Goal: Task Accomplishment & Management: Use online tool/utility

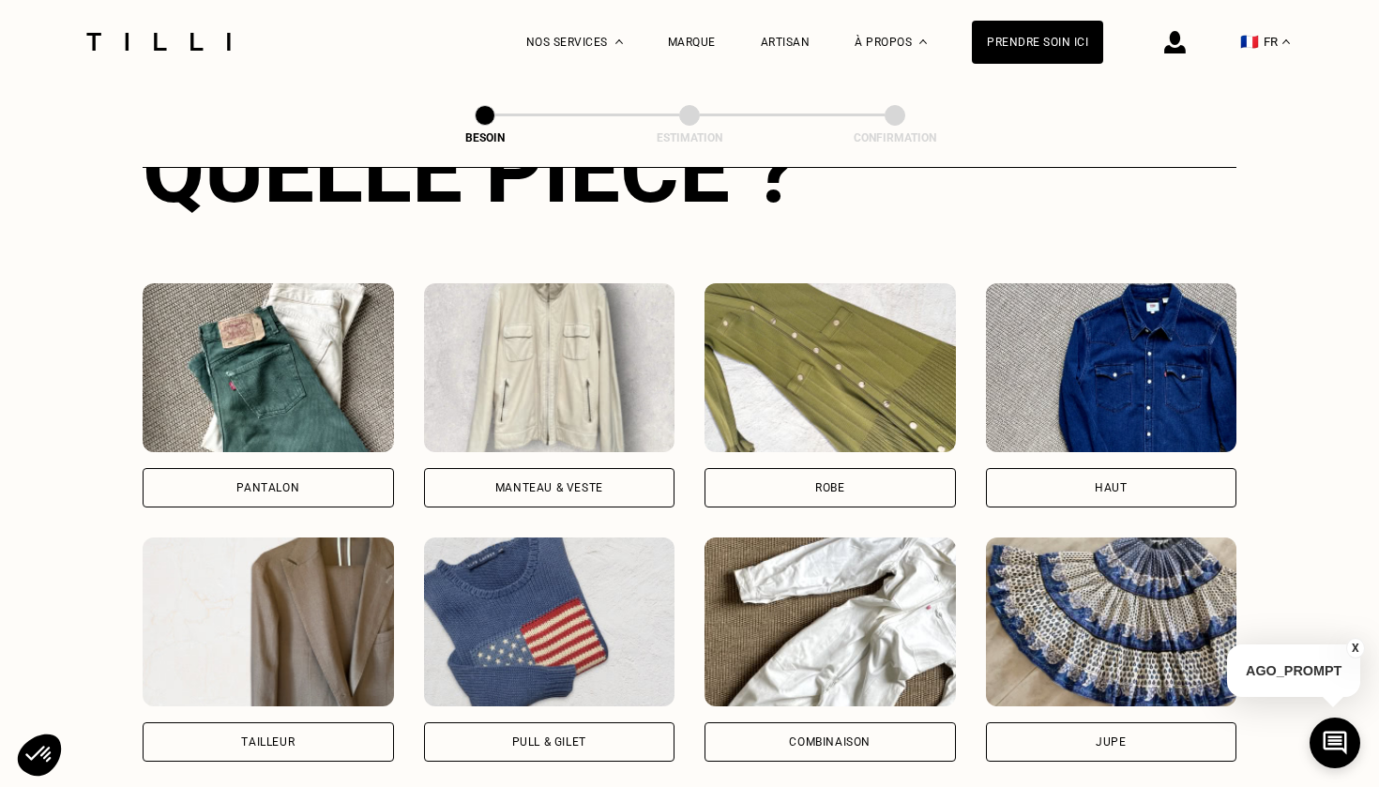
scroll to position [795, 0]
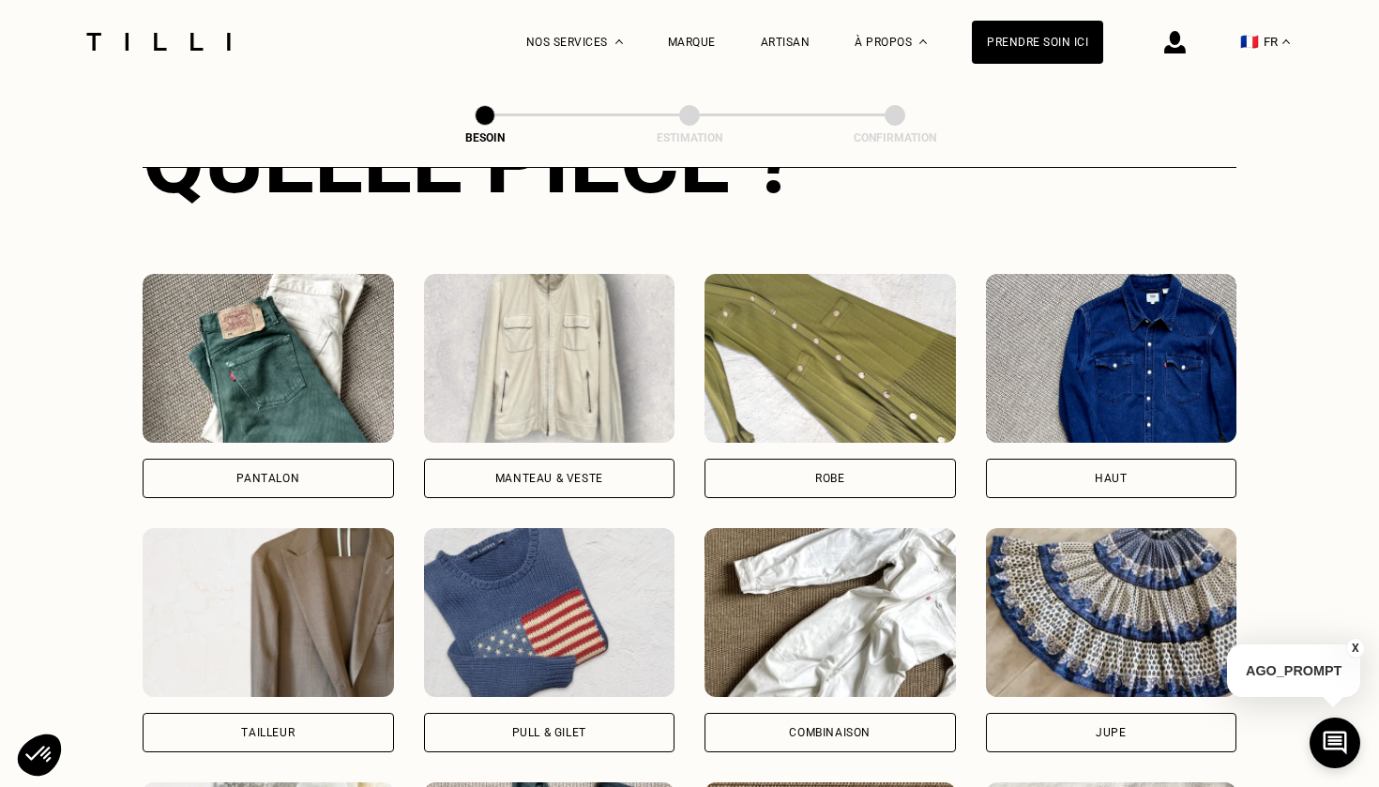
click at [878, 459] on div "Robe" at bounding box center [830, 478] width 251 height 39
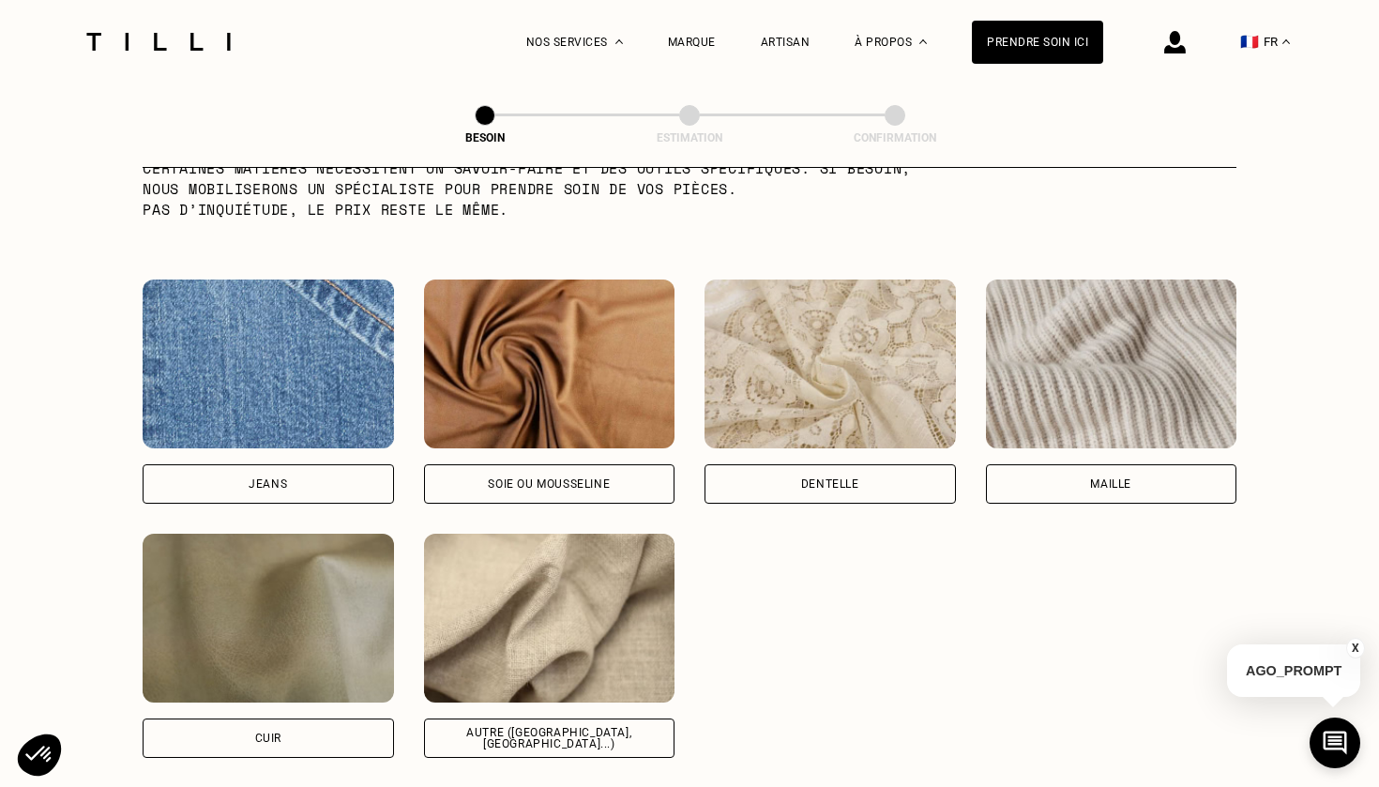
scroll to position [1954, 0]
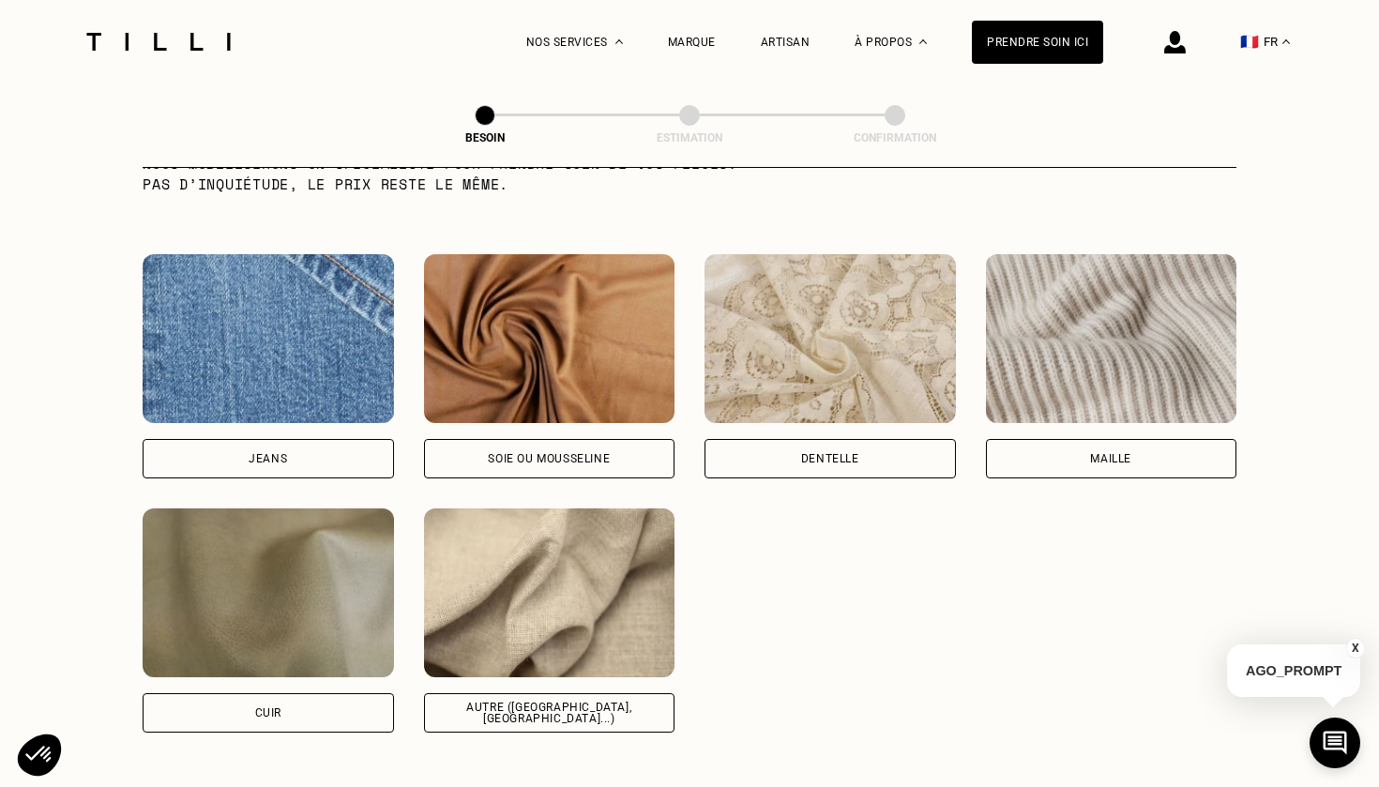
click at [592, 453] on div "Soie ou mousseline" at bounding box center [549, 458] width 122 height 11
select select "FR"
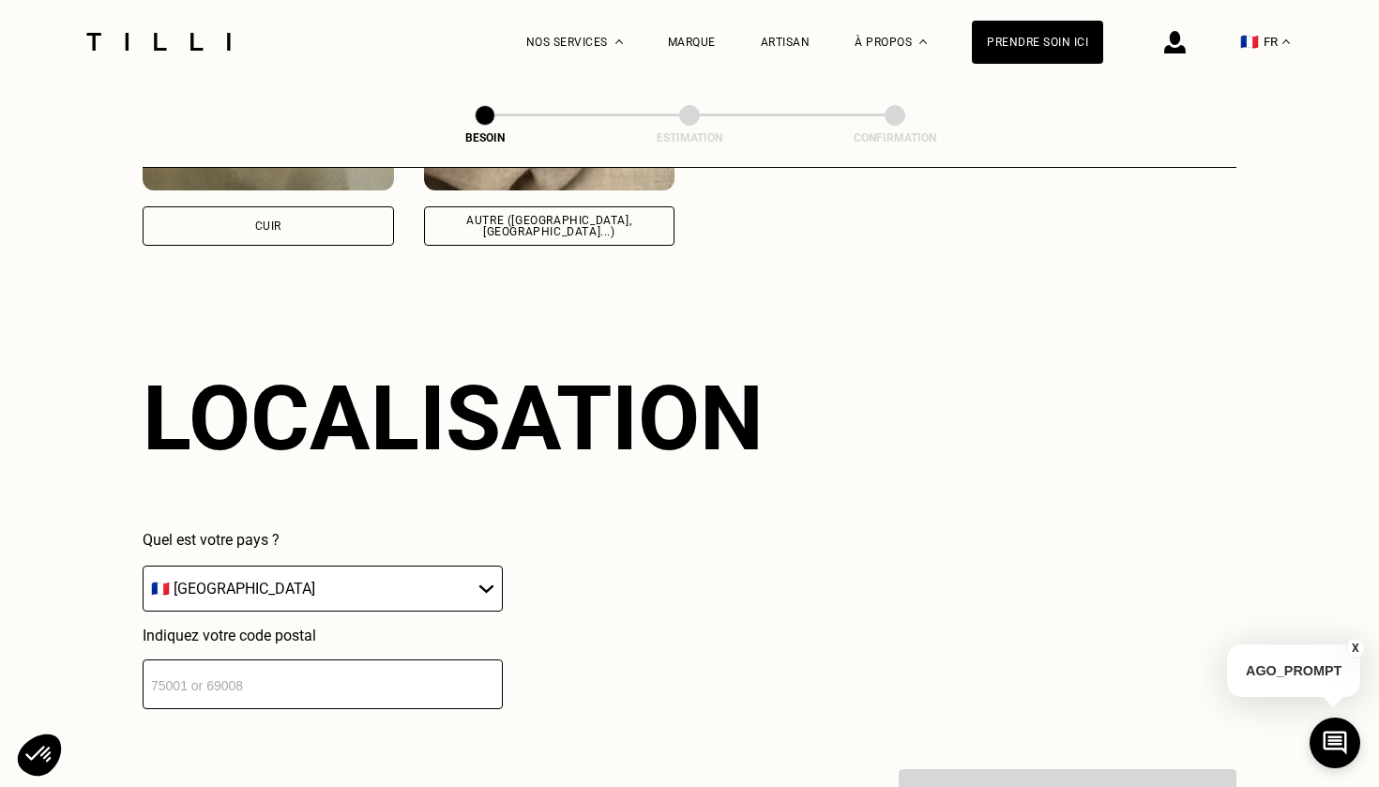
scroll to position [2514, 0]
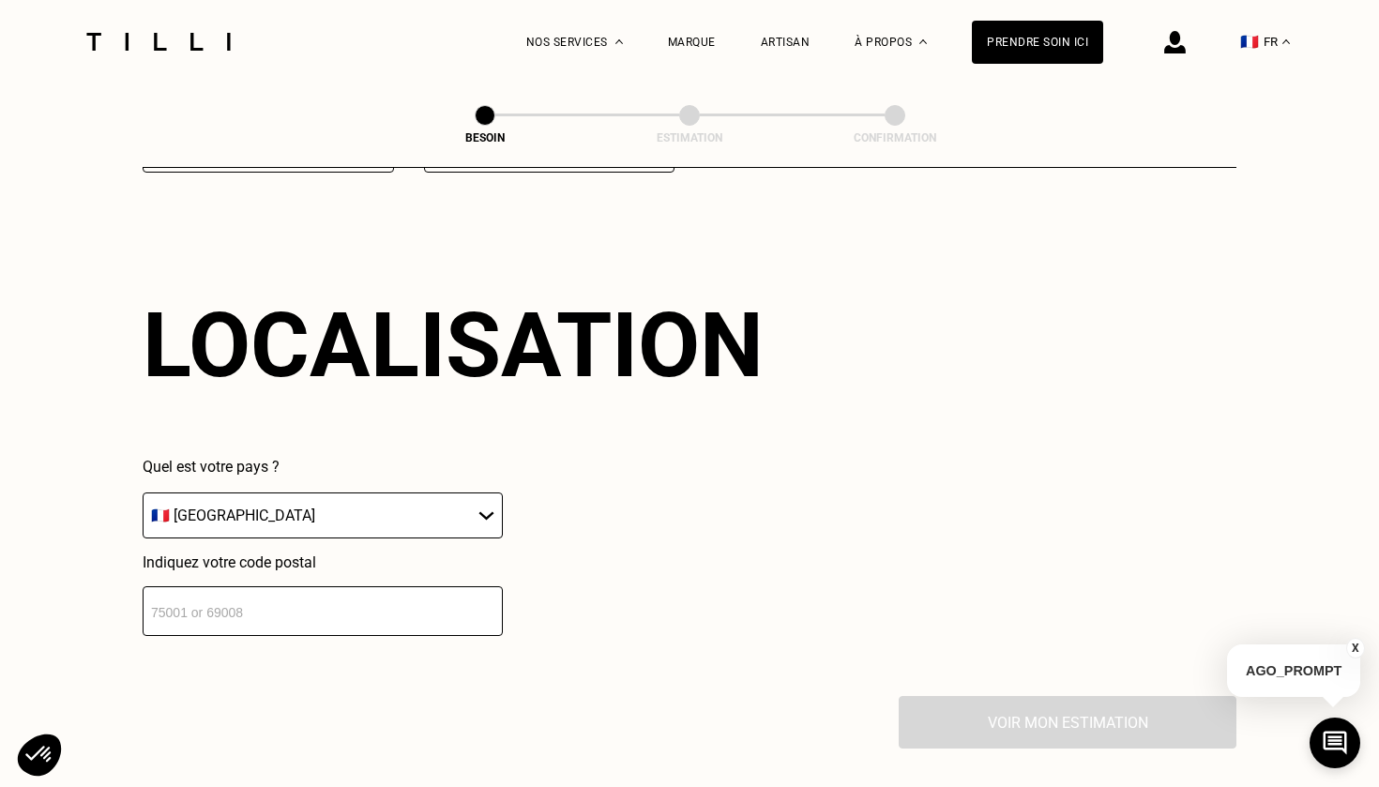
click at [439, 596] on input "number" at bounding box center [323, 611] width 360 height 50
type input "75015"
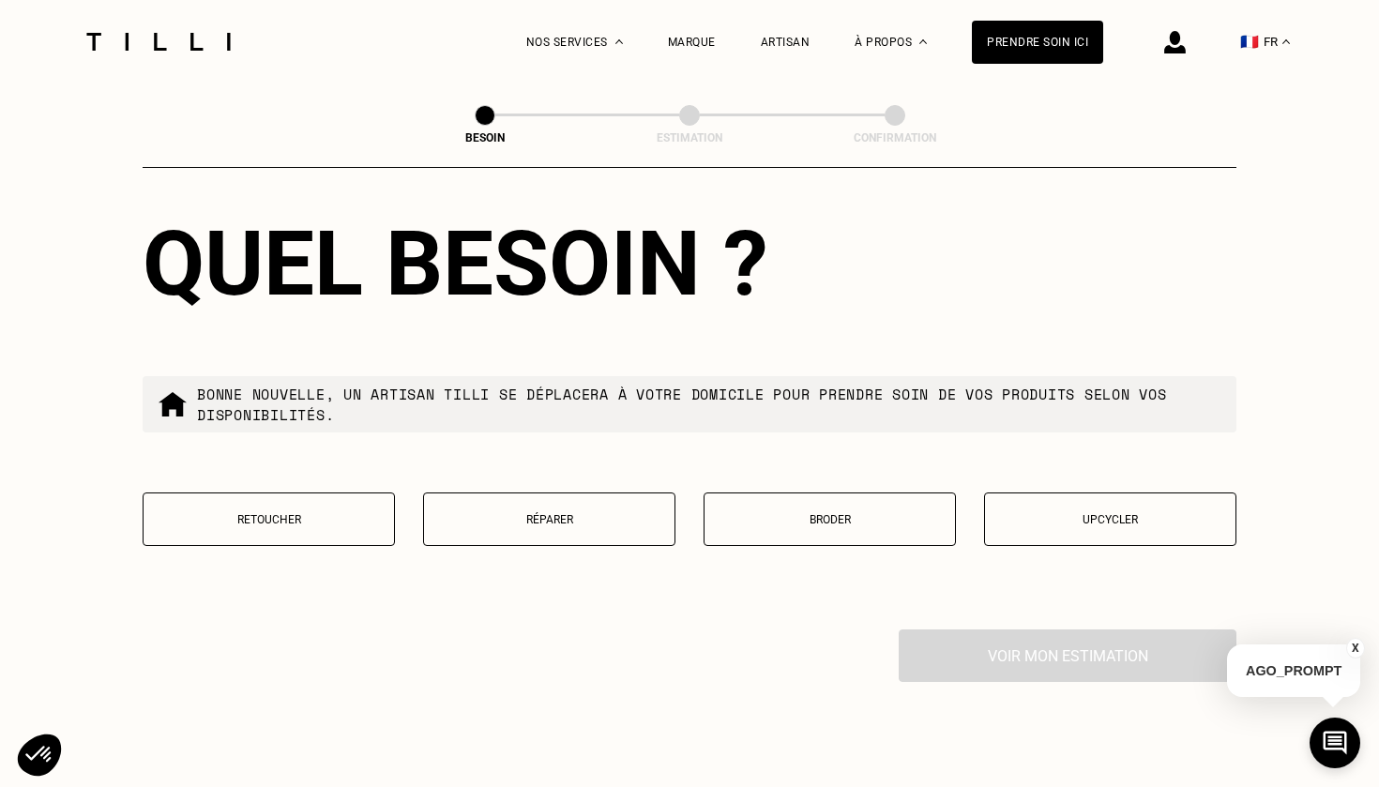
scroll to position [3059, 0]
click at [340, 516] on button "Retoucher" at bounding box center [269, 519] width 252 height 53
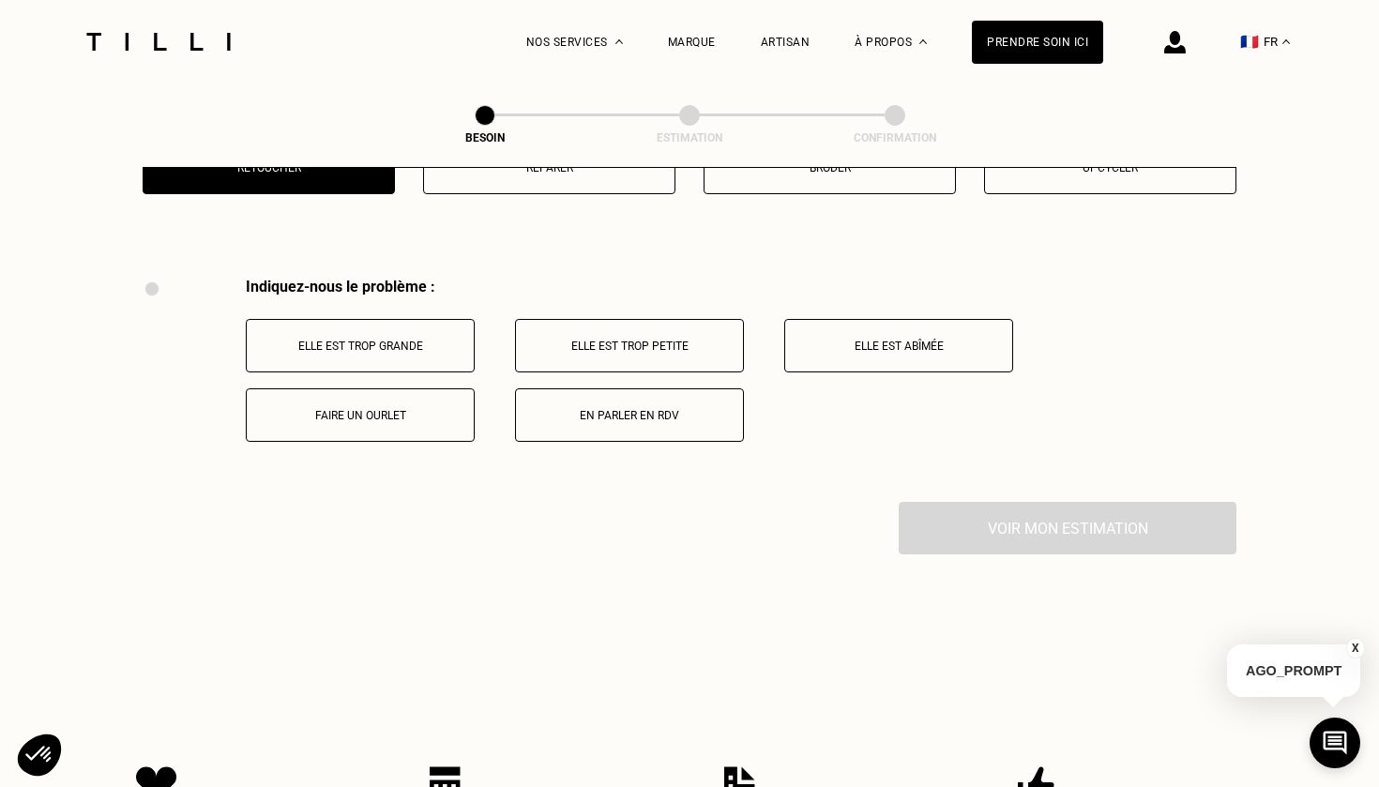
scroll to position [3463, 0]
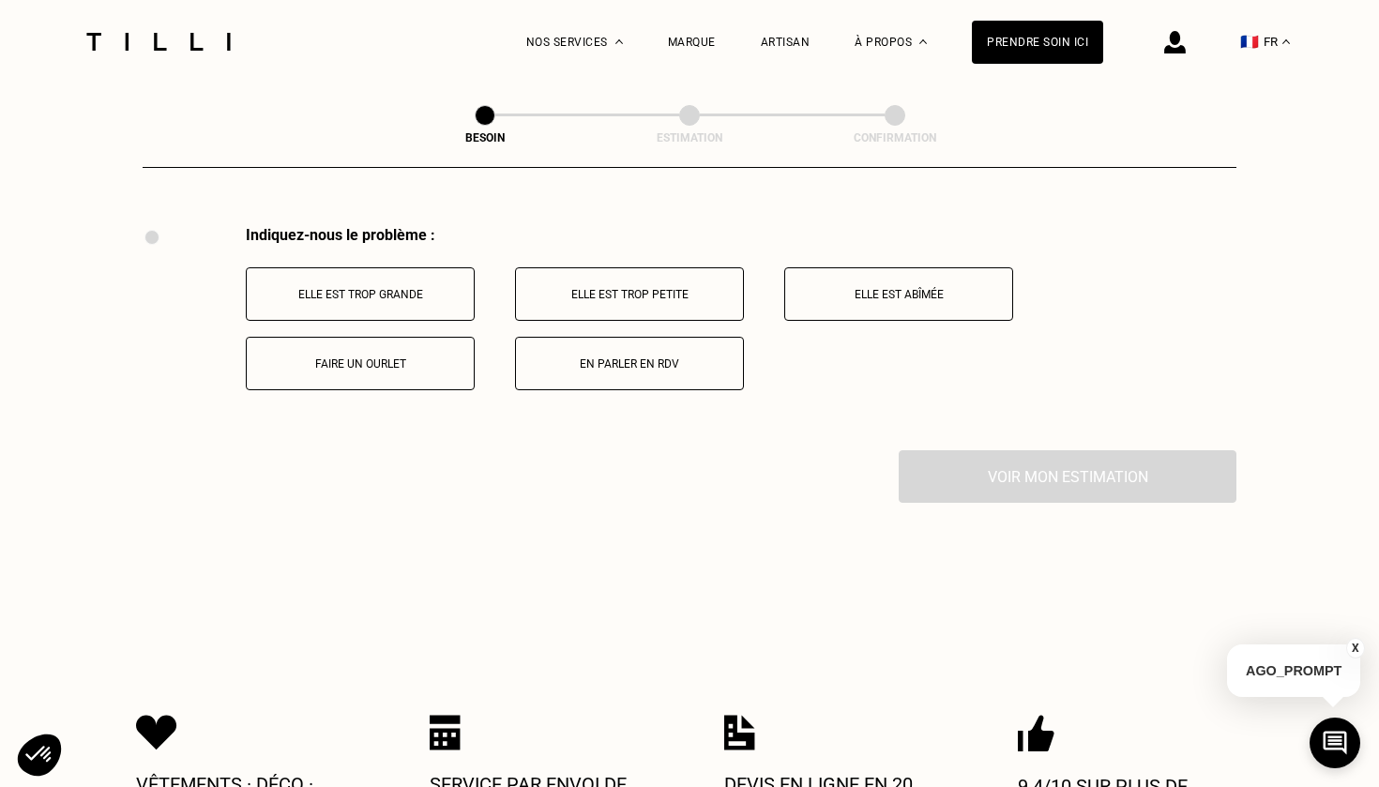
click at [412, 286] on button "Elle est trop grande" at bounding box center [360, 293] width 229 height 53
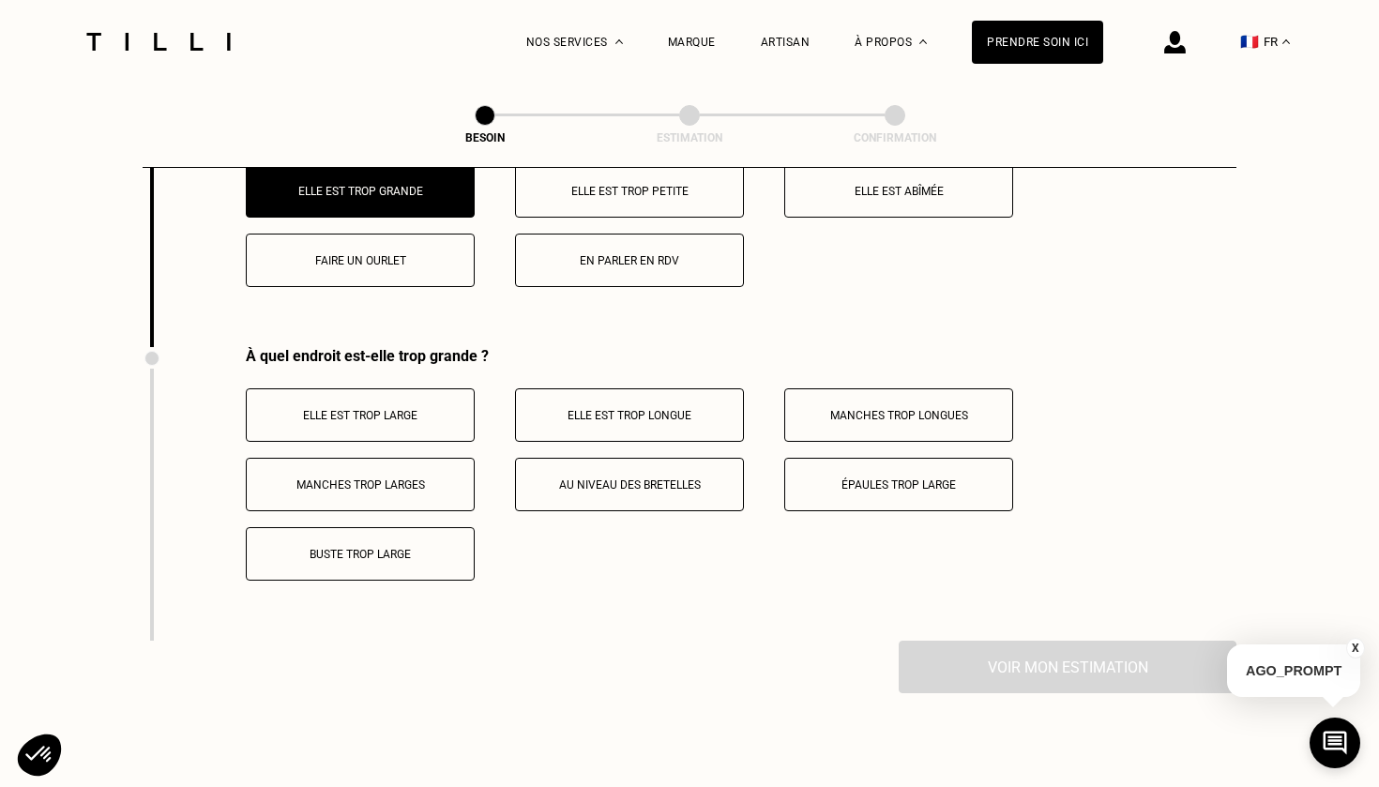
scroll to position [3558, 0]
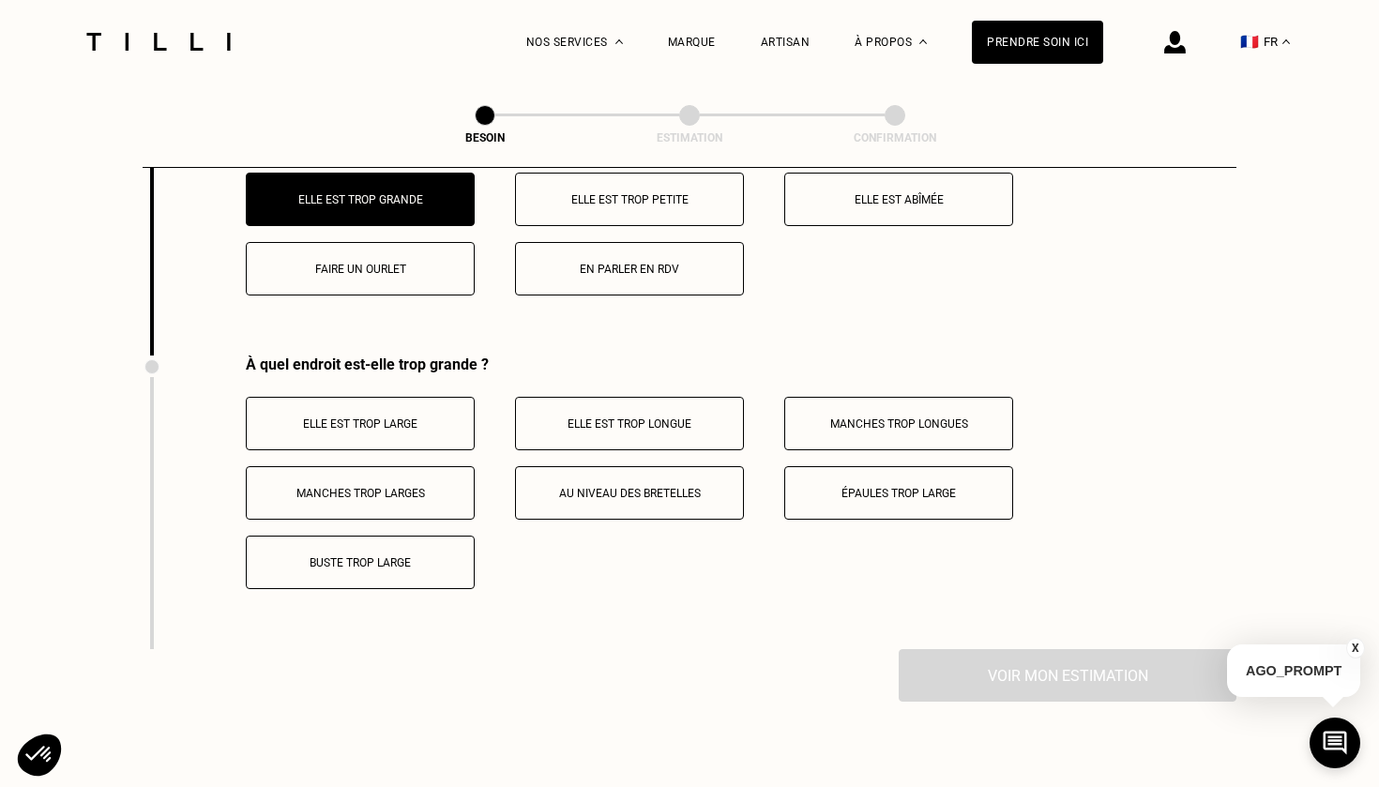
click at [613, 263] on p "En parler en RDV" at bounding box center [629, 269] width 208 height 13
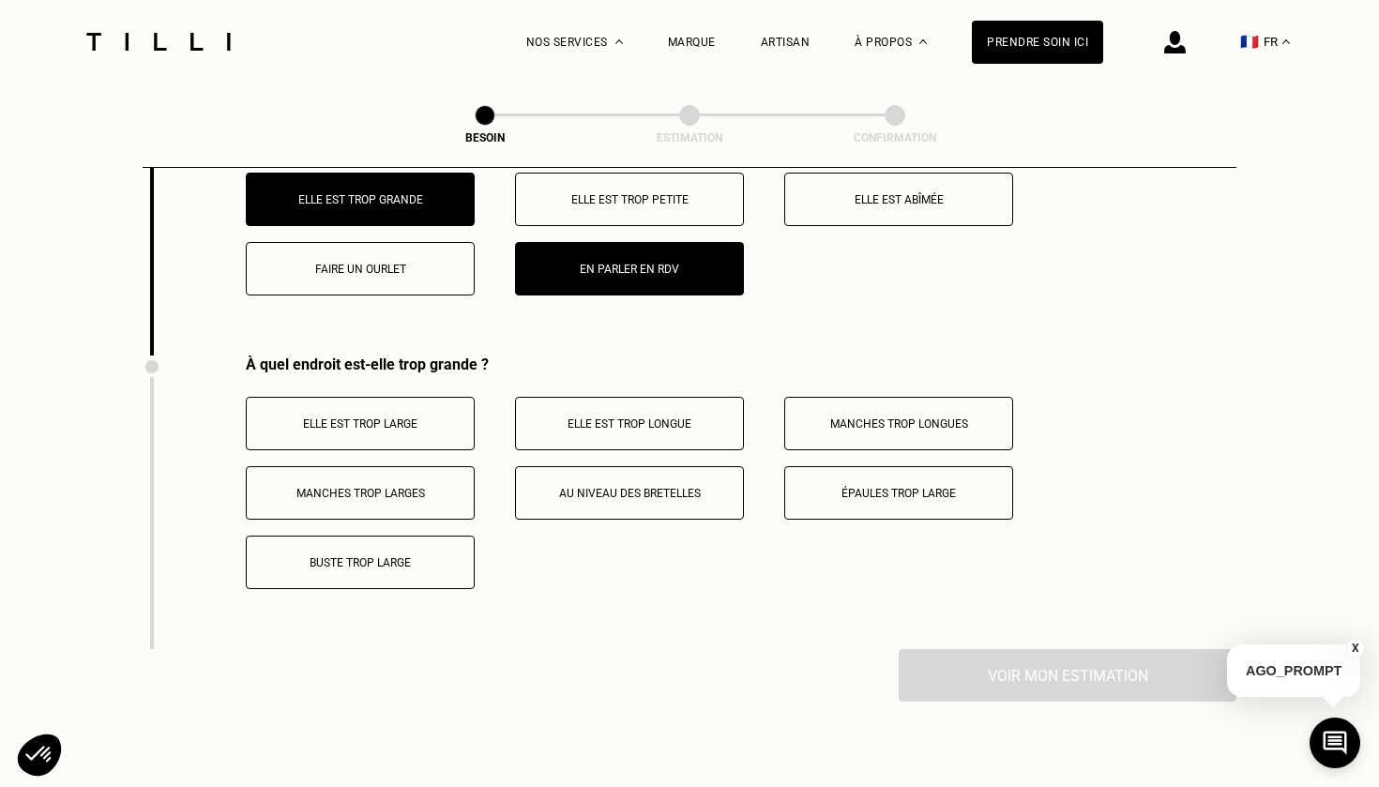
scroll to position [3687, 0]
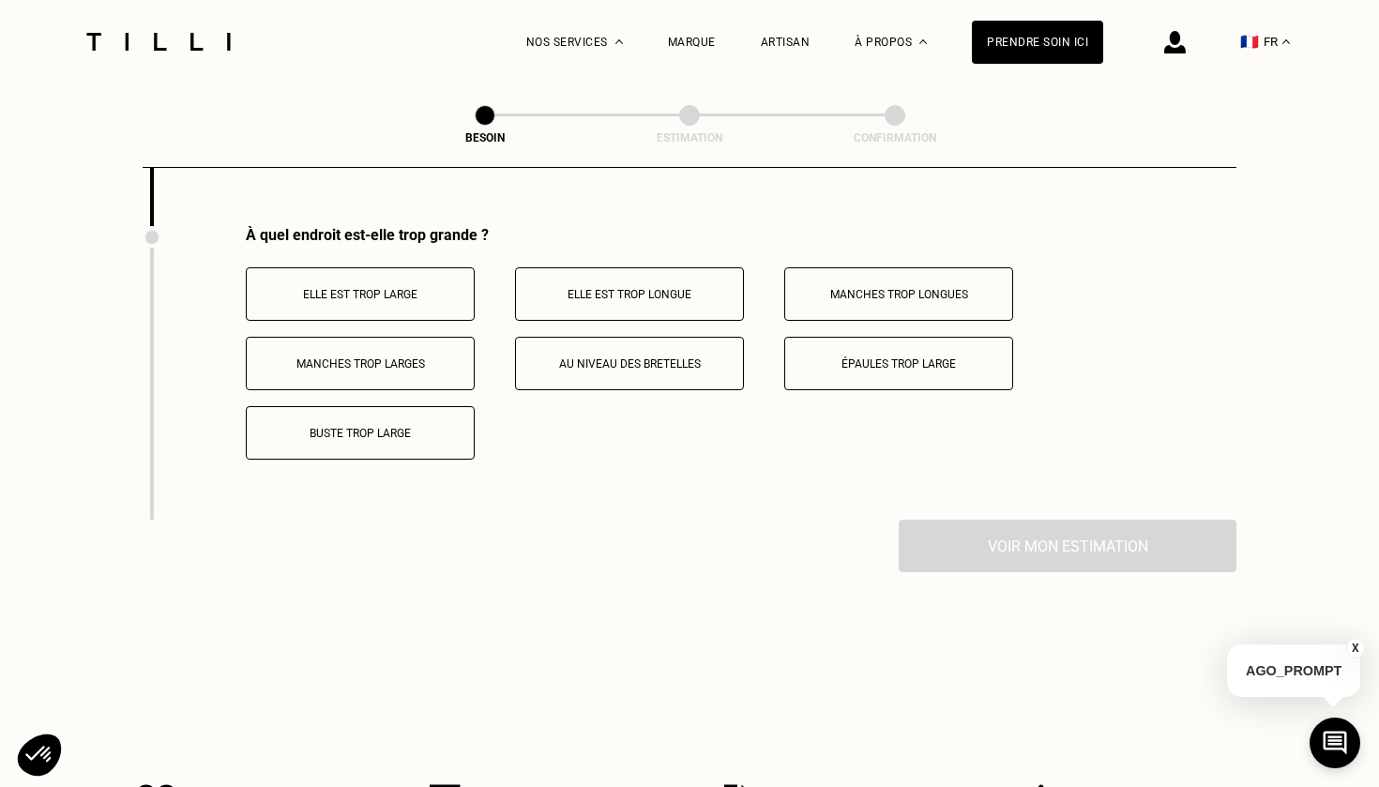
click at [414, 287] on button "Elle est trop large" at bounding box center [360, 293] width 229 height 53
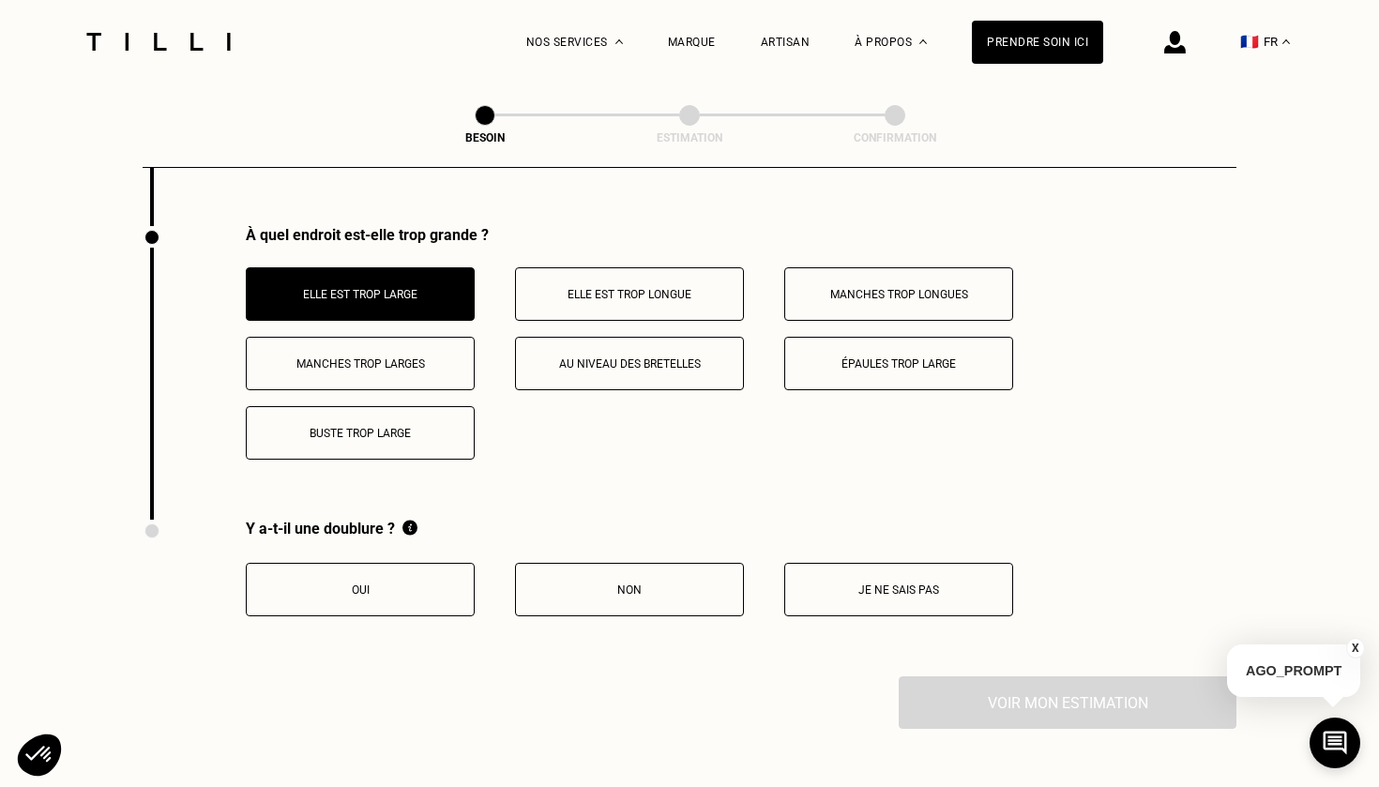
click at [393, 584] on p "Oui" at bounding box center [360, 590] width 208 height 13
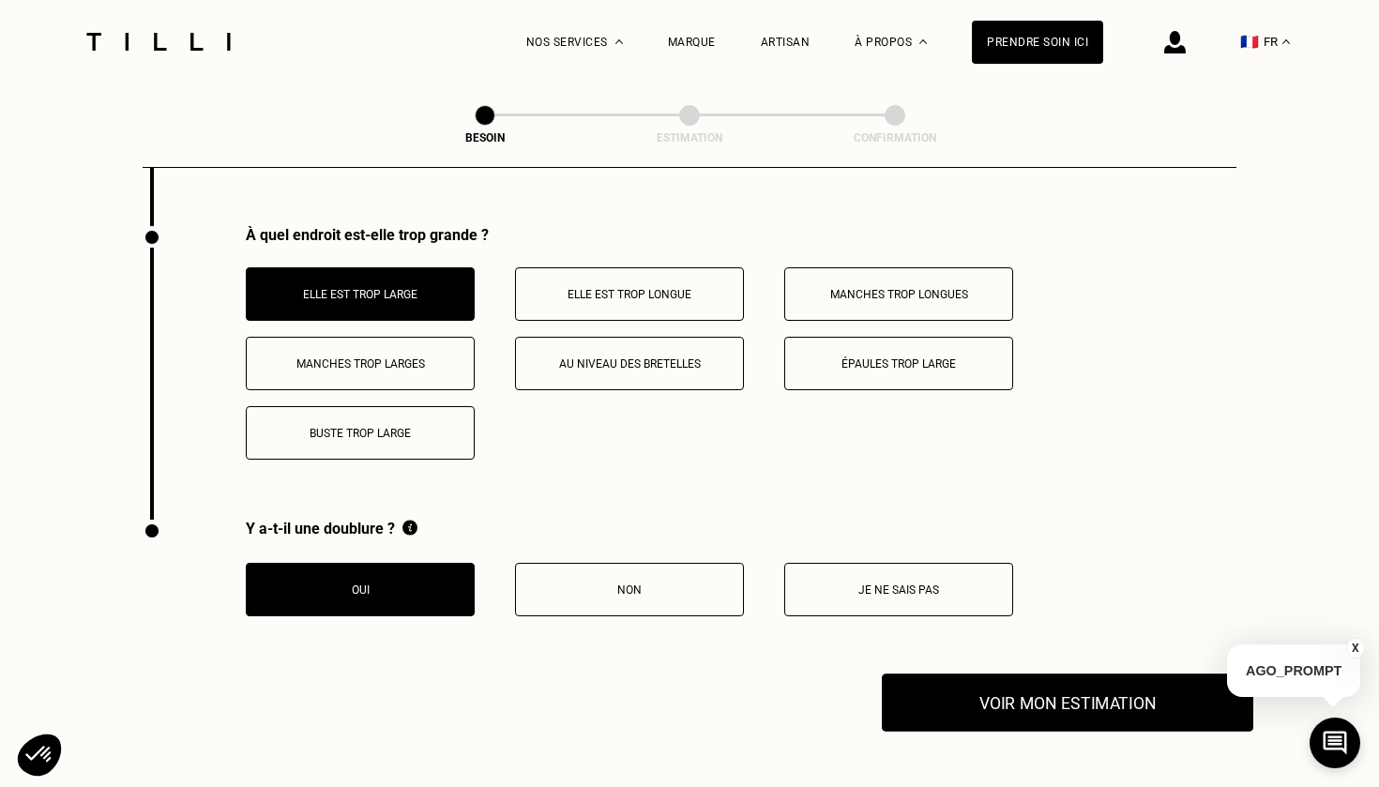
click at [979, 682] on button "Voir mon estimation" at bounding box center [1068, 703] width 372 height 58
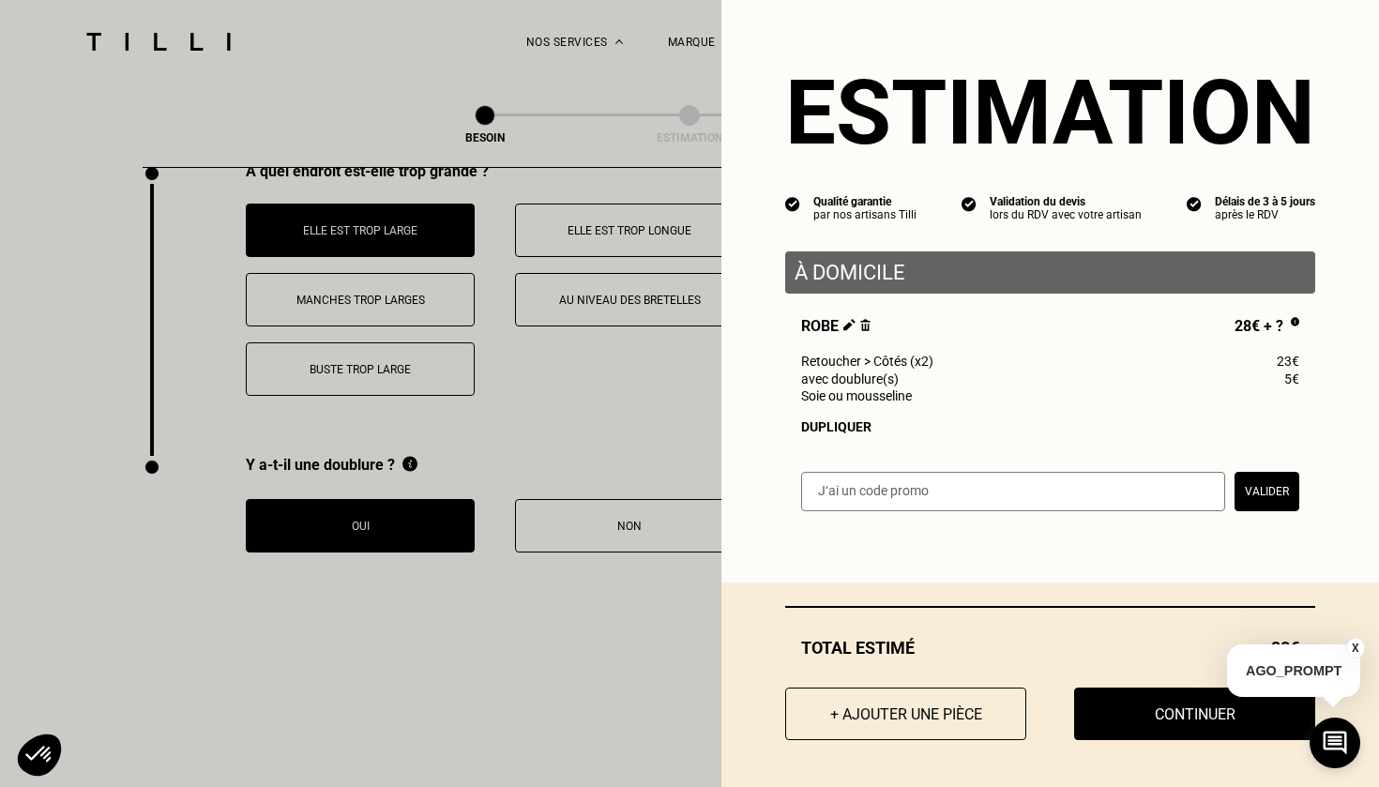
scroll to position [3759, 0]
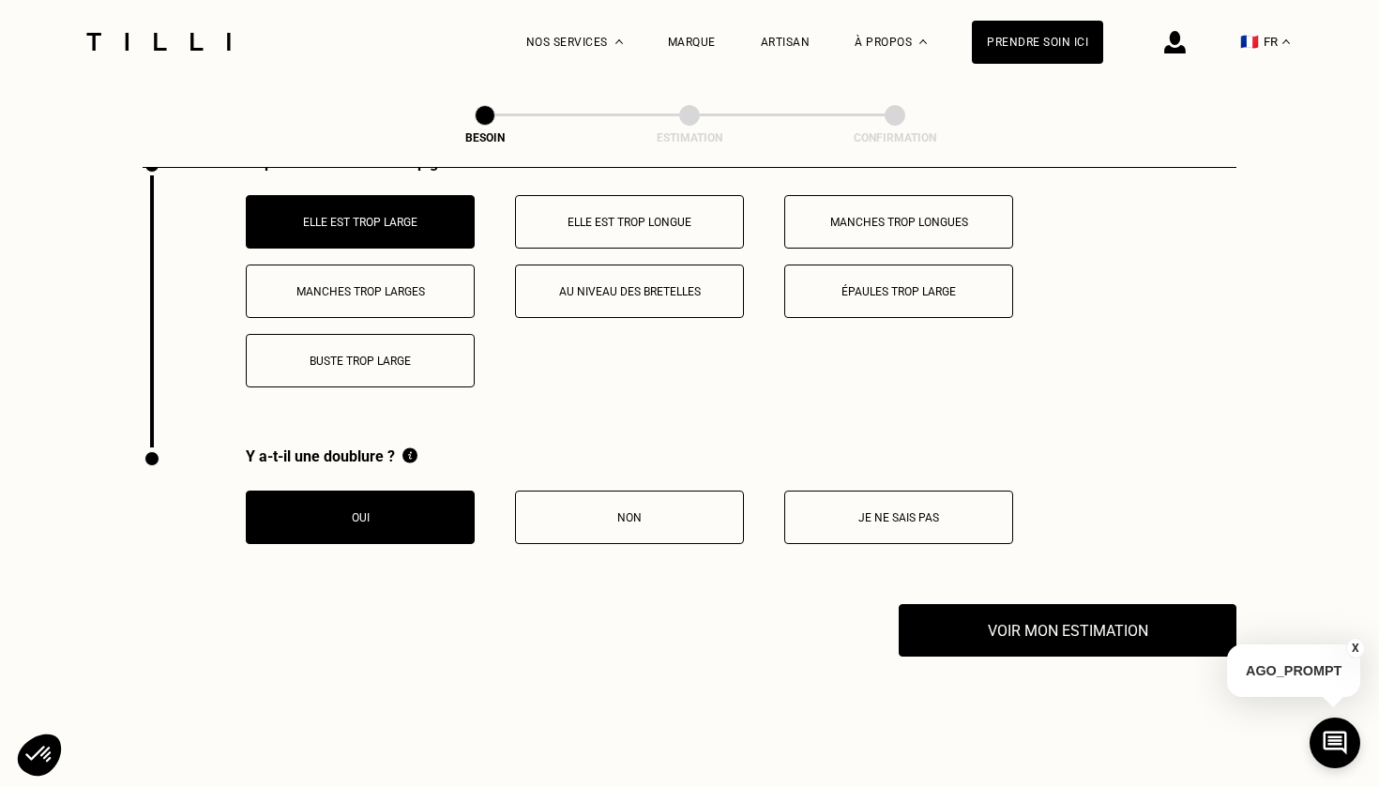
click at [1351, 645] on button "X" at bounding box center [1355, 648] width 19 height 21
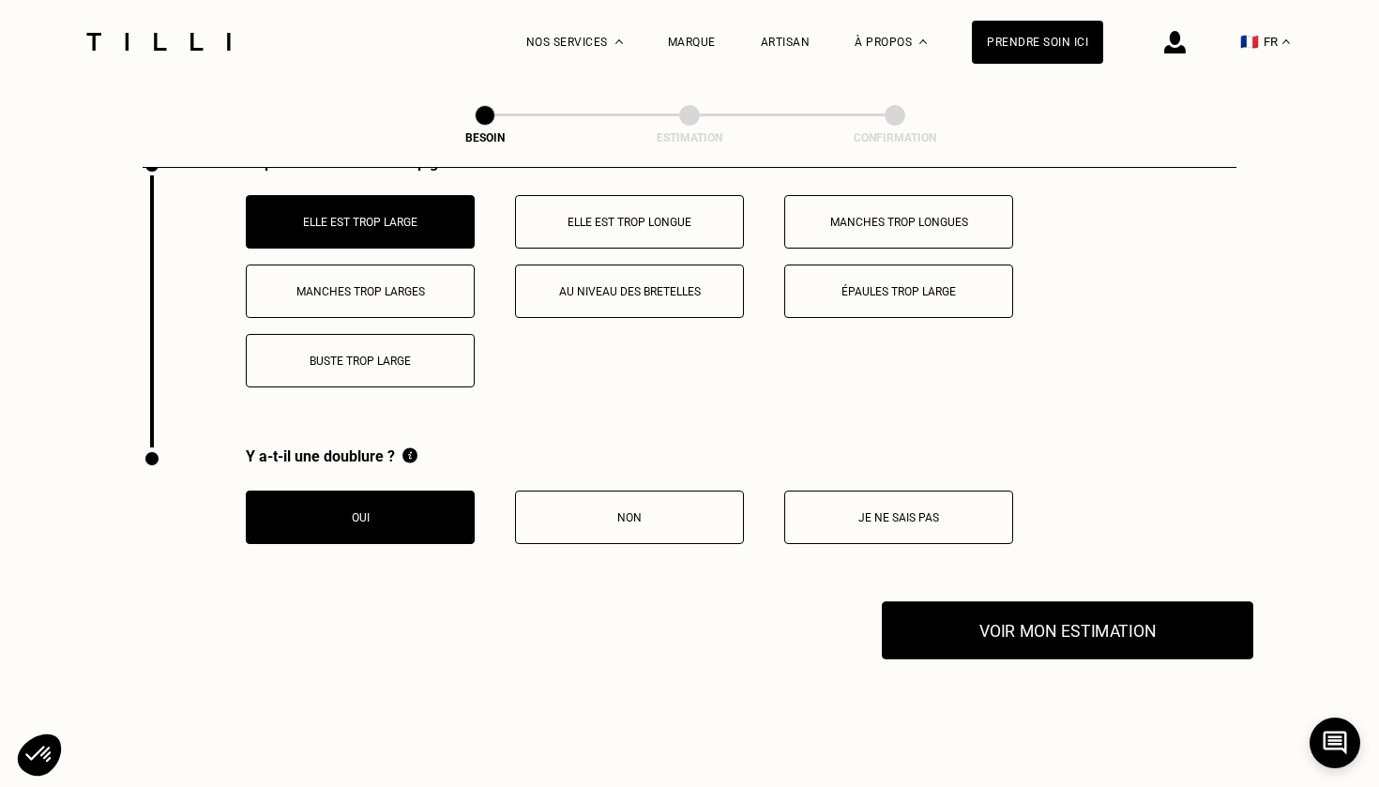
click at [1200, 640] on button "Voir mon estimation" at bounding box center [1068, 630] width 372 height 58
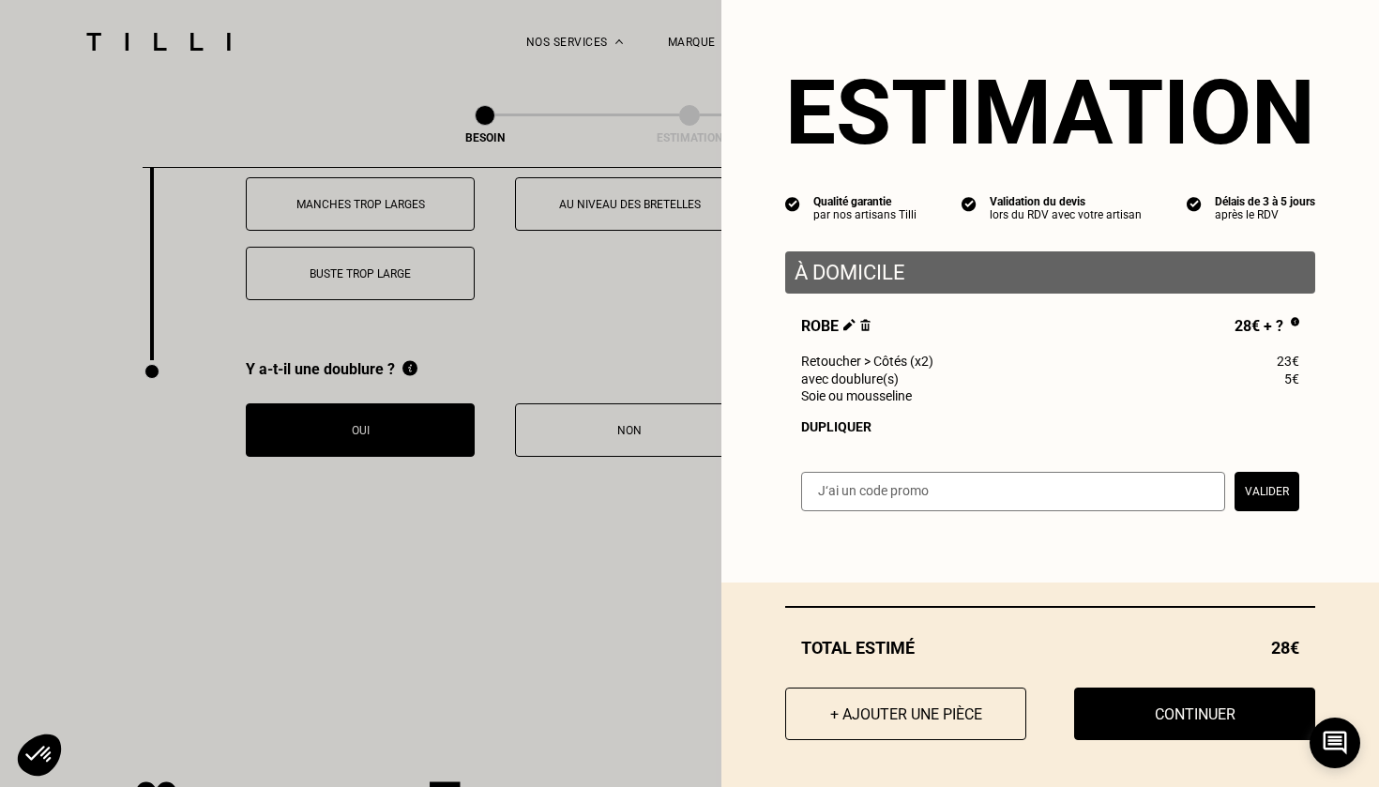
scroll to position [3848, 0]
